Goal: Information Seeking & Learning: Learn about a topic

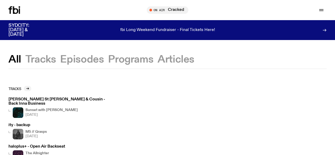
click at [0, 0] on link "Explore" at bounding box center [0, 0] width 0 height 0
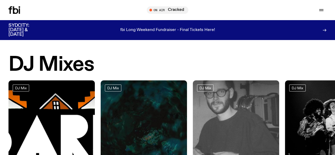
click at [0, 0] on link "Schedule" at bounding box center [0, 0] width 0 height 0
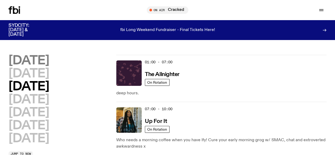
click at [42, 61] on h2 "[DATE]" at bounding box center [28, 61] width 41 height 12
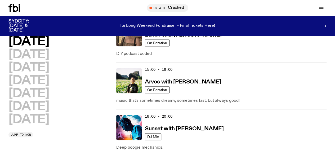
scroll to position [280, 0]
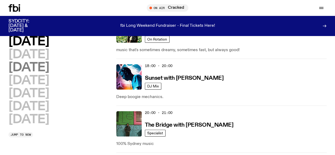
click at [42, 62] on h2 "[DATE]" at bounding box center [28, 68] width 41 height 12
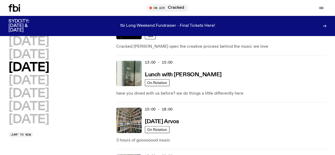
click at [42, 55] on h2 "[DATE]" at bounding box center [28, 55] width 41 height 12
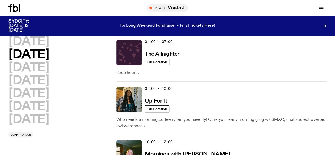
scroll to position [15, 0]
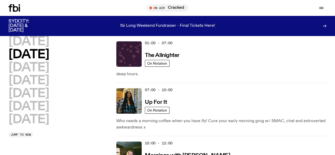
click at [41, 57] on h2 "[DATE]" at bounding box center [28, 55] width 41 height 12
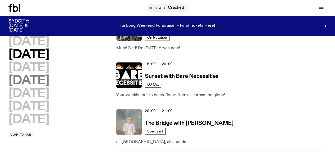
scroll to position [263, 0]
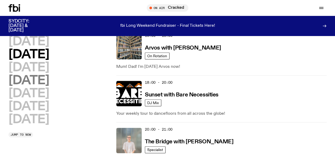
click at [35, 80] on h2 "[DATE]" at bounding box center [28, 81] width 41 height 12
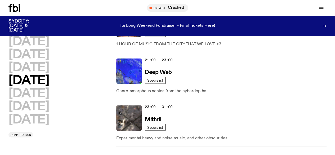
scroll to position [253, 0]
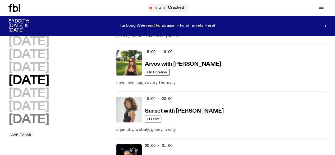
click at [28, 100] on h2 "[DATE]" at bounding box center [28, 94] width 41 height 12
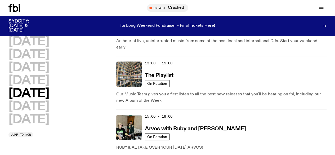
scroll to position [227, 0]
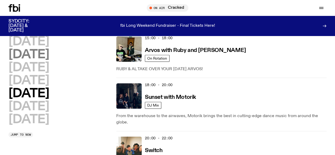
click at [49, 101] on h2 "[DATE]" at bounding box center [28, 107] width 41 height 12
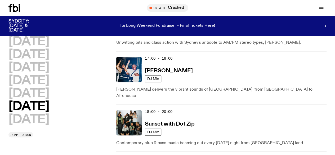
scroll to position [368, 0]
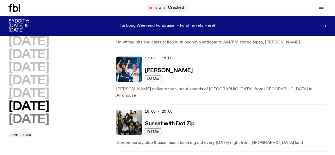
click at [33, 114] on h2 "[DATE]" at bounding box center [28, 120] width 41 height 12
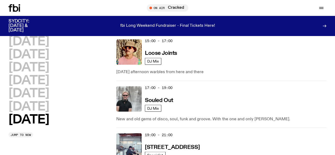
scroll to position [359, 0]
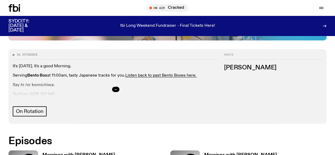
scroll to position [183, 0]
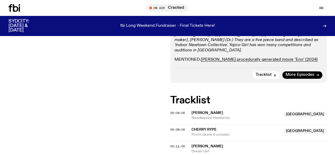
scroll to position [77, 0]
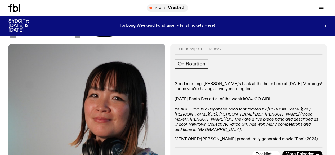
click at [256, 82] on p "Good morning, [PERSON_NAME]'s back at the helm here at [DATE] Mornings! I hope …" at bounding box center [248, 107] width 148 height 51
click at [256, 97] on link "YAJICO GIRL!" at bounding box center [259, 99] width 26 height 4
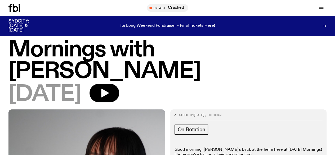
scroll to position [0, 0]
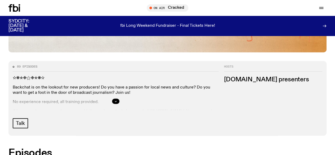
scroll to position [208, 0]
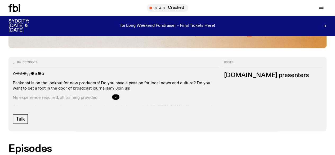
click at [119, 99] on button "button" at bounding box center [115, 96] width 7 height 5
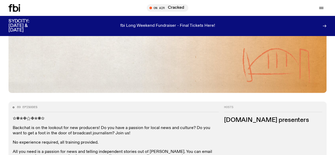
scroll to position [155, 0]
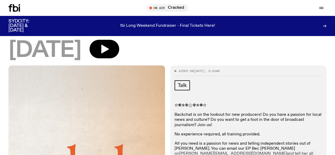
scroll to position [77, 0]
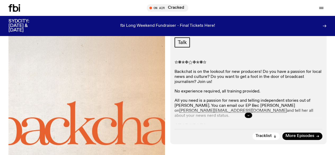
click at [247, 118] on button "button" at bounding box center [248, 115] width 7 height 5
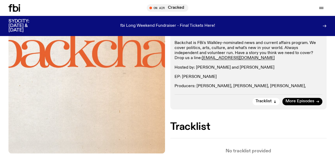
scroll to position [130, 0]
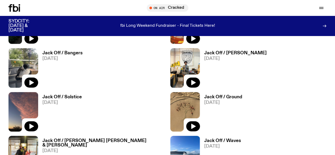
scroll to position [658, 0]
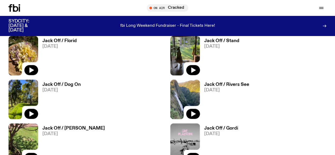
scroll to position [605, 0]
